Goal: Find specific page/section: Find specific page/section

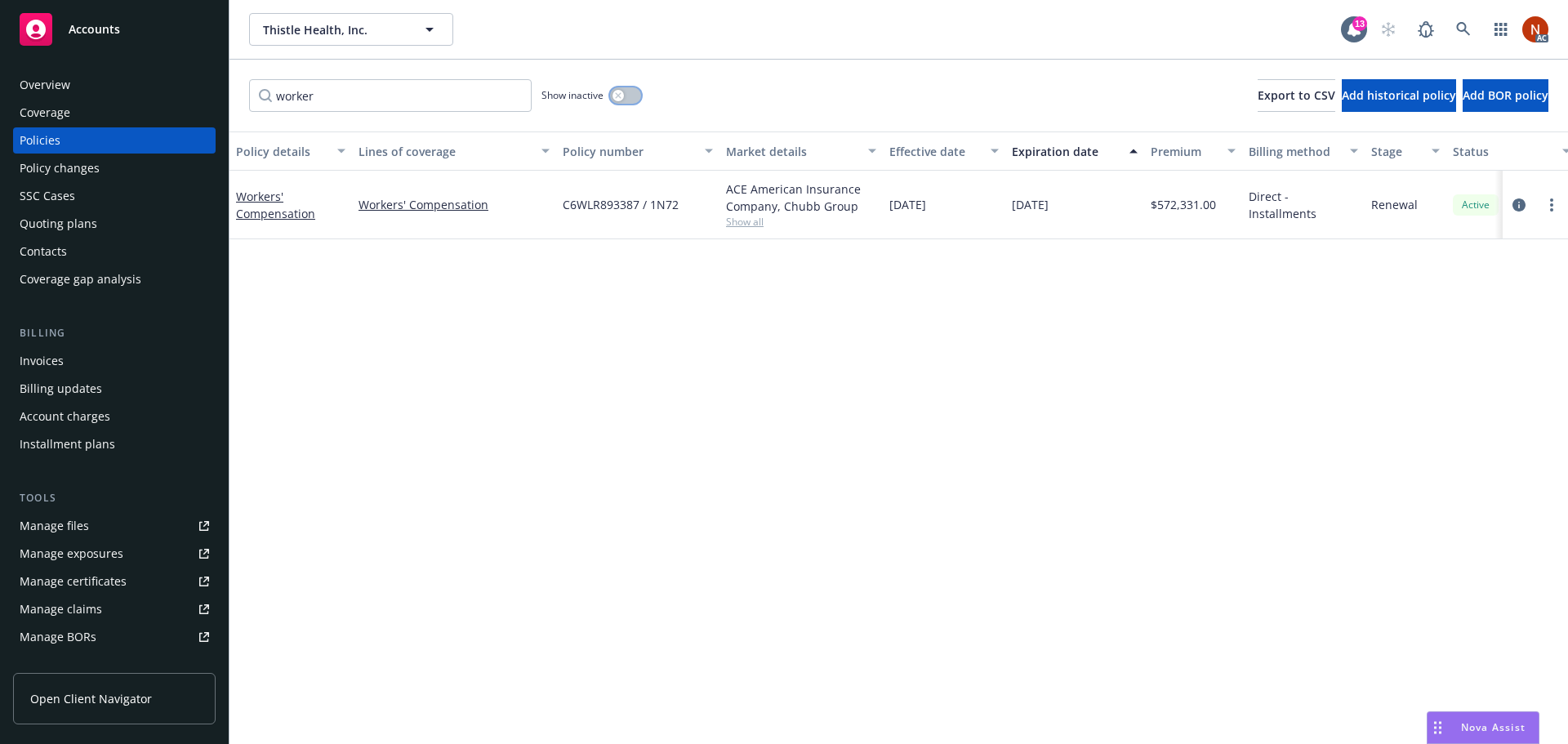
click at [616, 95] on icon "button" at bounding box center [618, 95] width 6 height 6
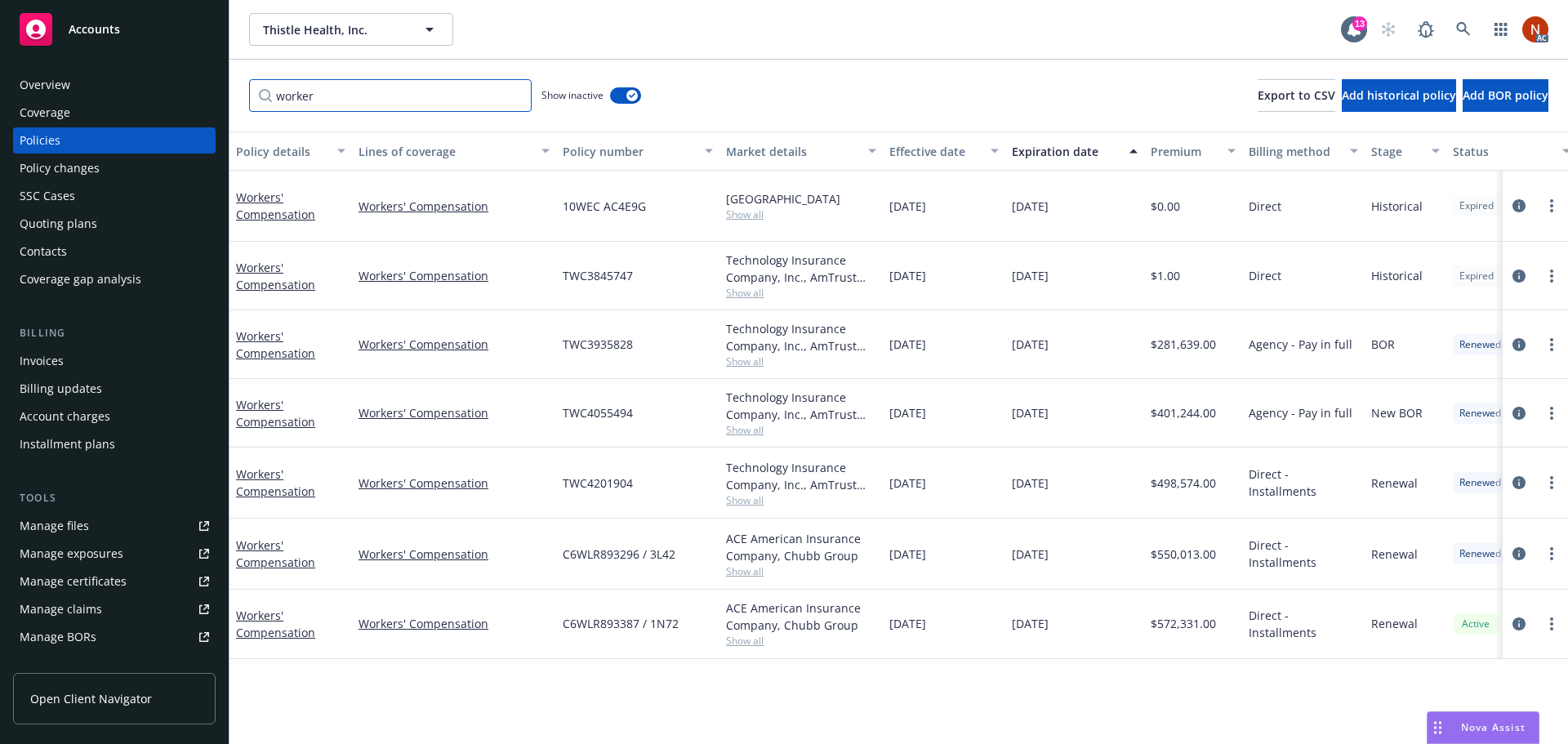
drag, startPoint x: 188, startPoint y: 86, endPoint x: 103, endPoint y: 79, distance: 85.3
click at [100, 80] on div "Accounts Overview Coverage Policies Policy changes SSC Cases Quoting plans Cont…" at bounding box center [784, 372] width 1568 height 744
type input "worker"
